Goal: Task Accomplishment & Management: Manage account settings

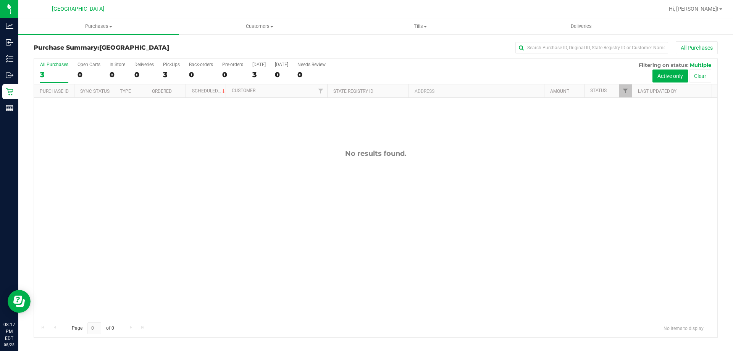
click at [203, 203] on div "No results found." at bounding box center [375, 234] width 683 height 272
